Goal: Task Accomplishment & Management: Complete application form

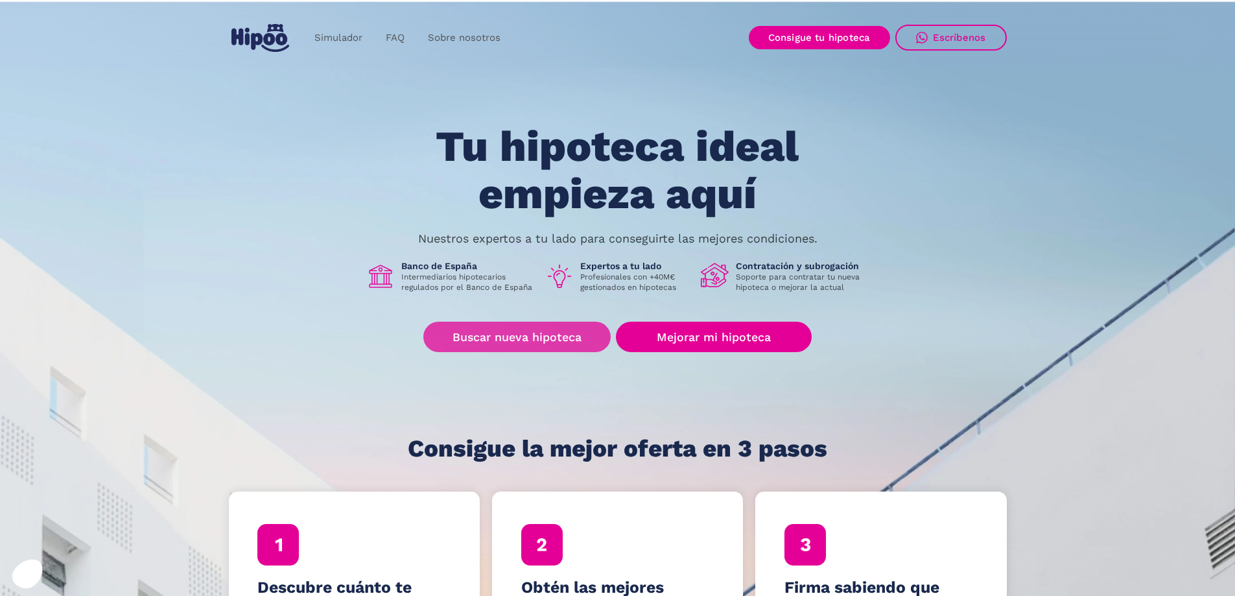
click at [537, 336] on link "Buscar nueva hipoteca" at bounding box center [516, 336] width 187 height 30
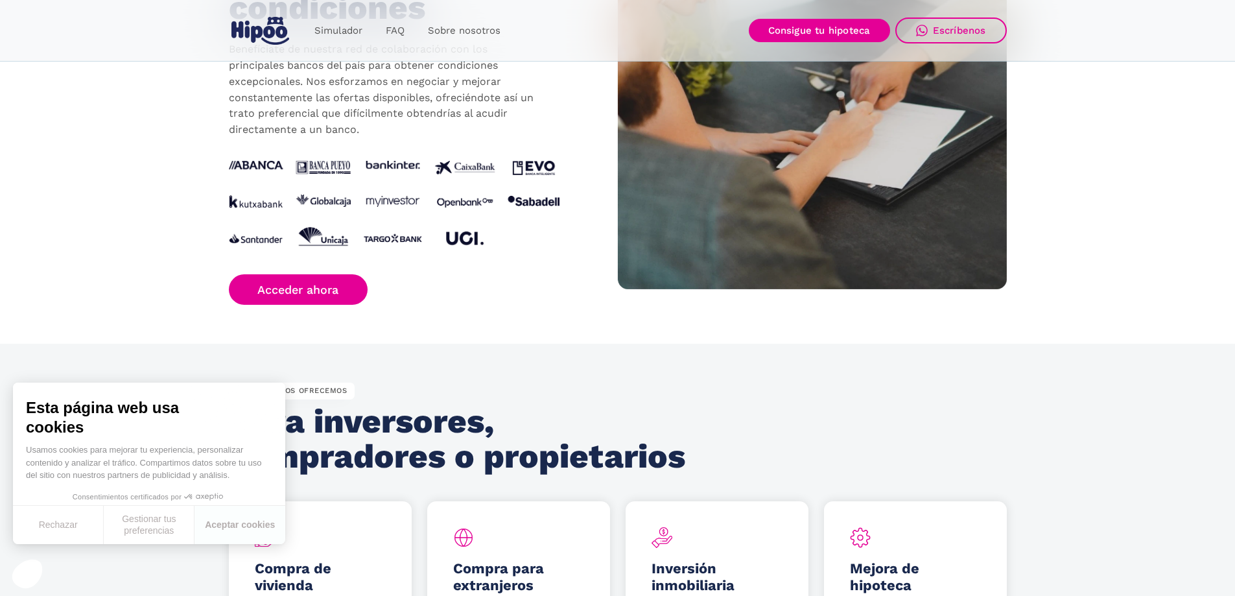
scroll to position [1296, 0]
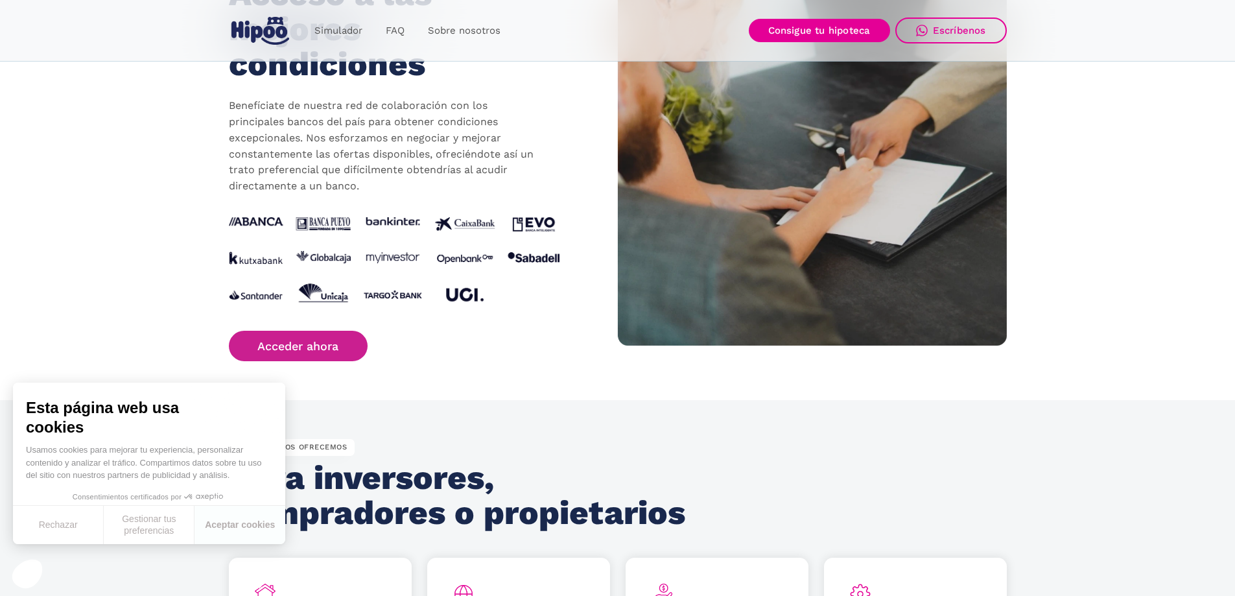
click at [310, 346] on link "Acceder ahora" at bounding box center [298, 346] width 139 height 30
